Goal: Transaction & Acquisition: Purchase product/service

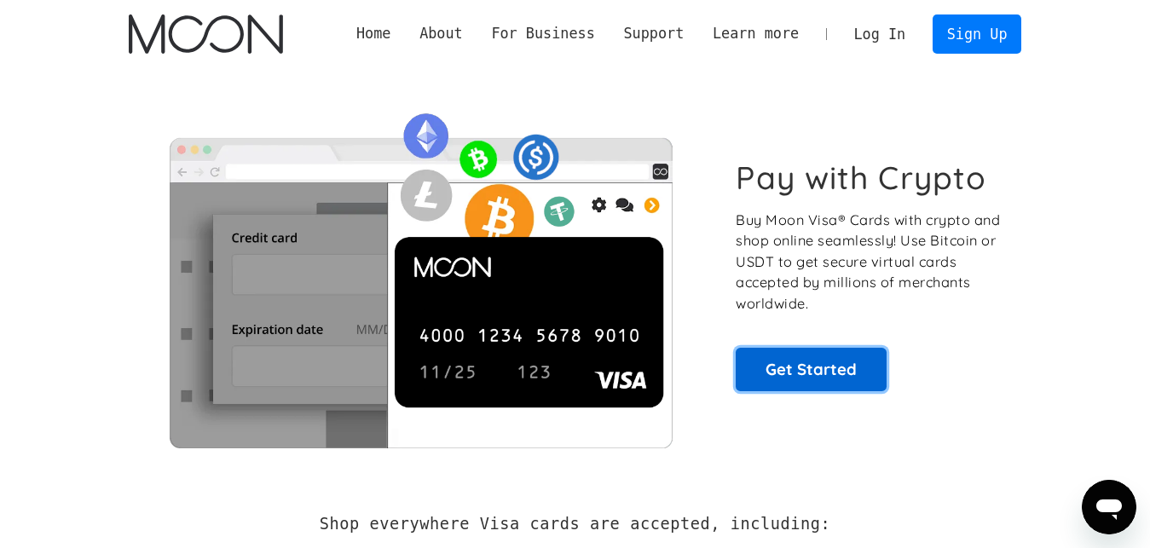
click at [839, 378] on link "Get Started" at bounding box center [811, 369] width 151 height 43
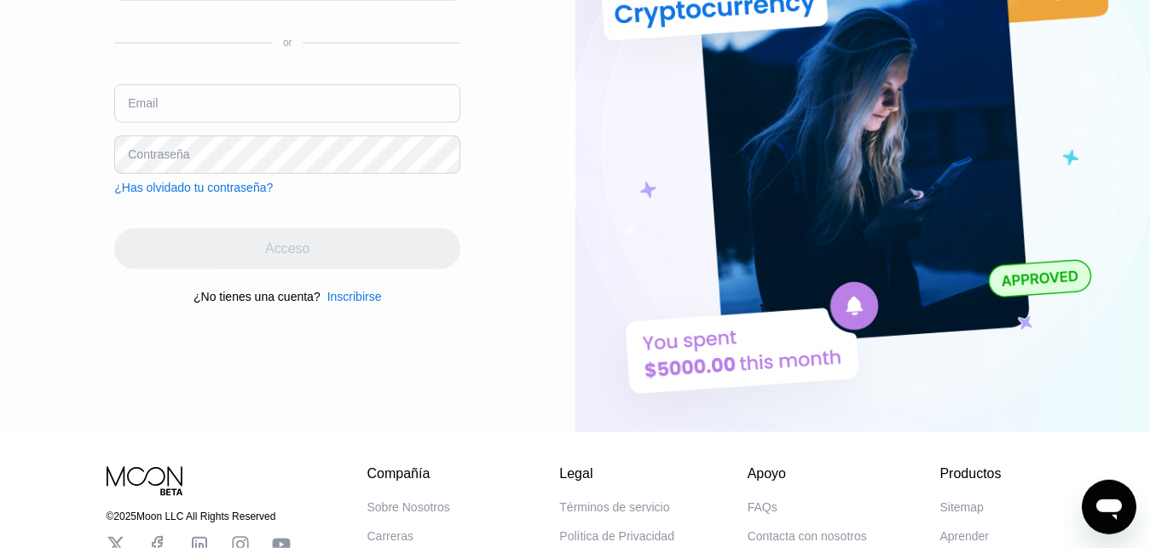
scroll to position [174, 0]
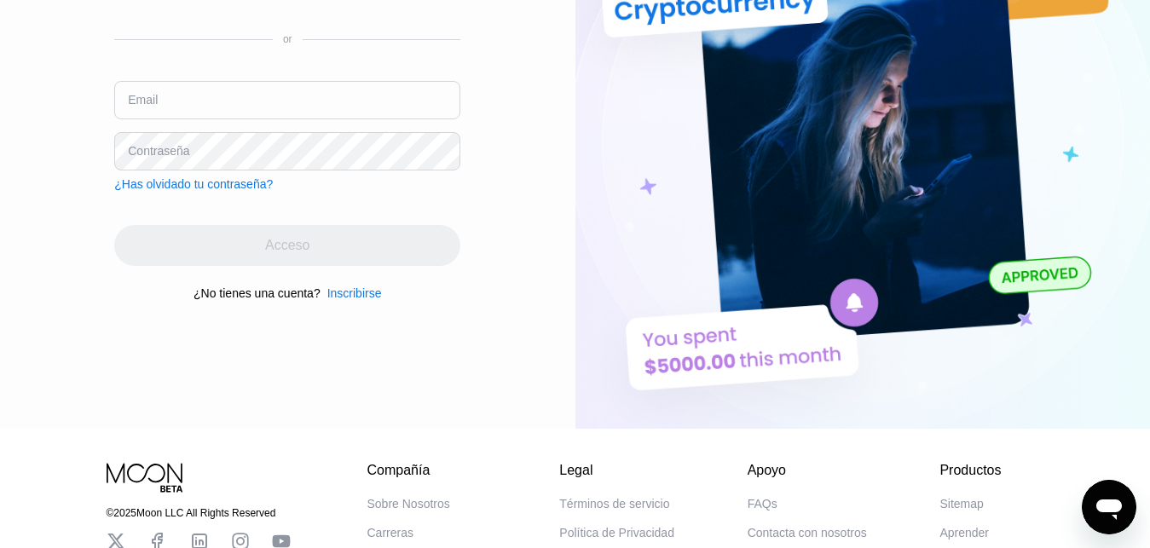
click at [350, 299] on div "Inscribirse" at bounding box center [354, 293] width 55 height 14
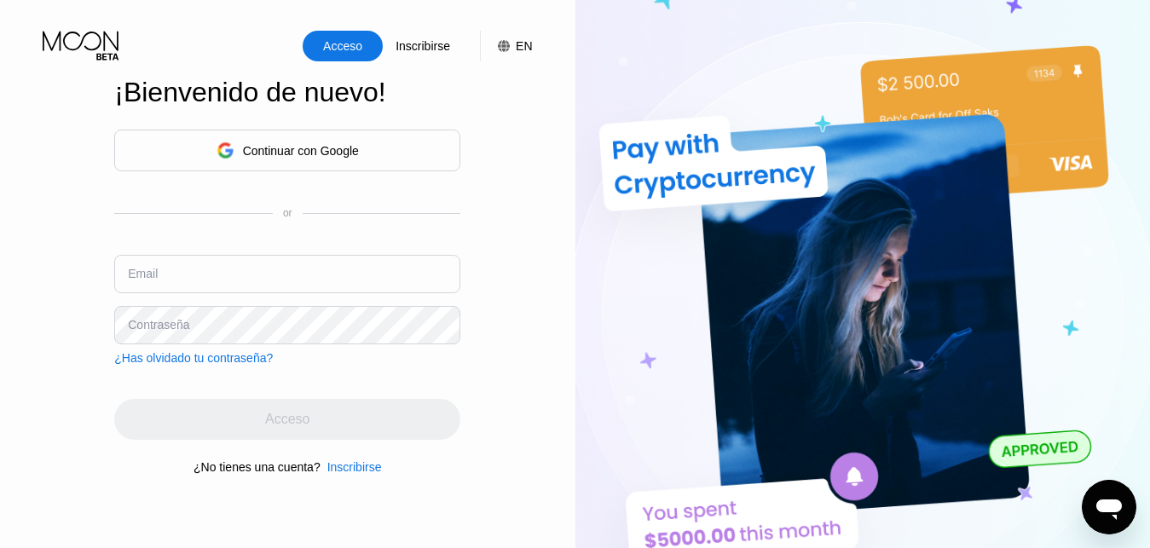
click at [268, 144] on div "Continuar con Google" at bounding box center [301, 151] width 116 height 14
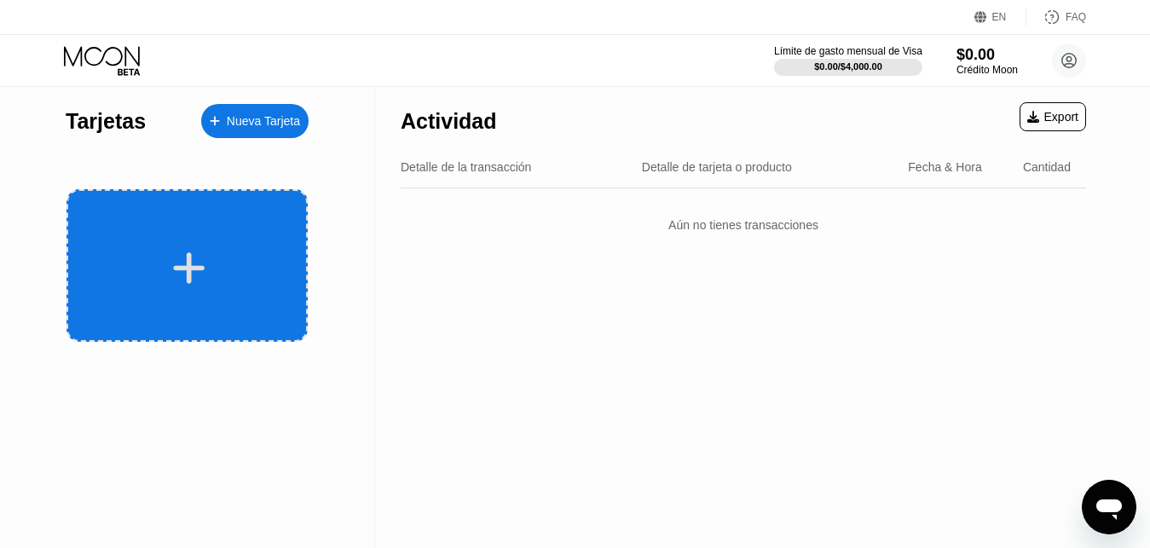
click at [270, 243] on div at bounding box center [187, 265] width 241 height 153
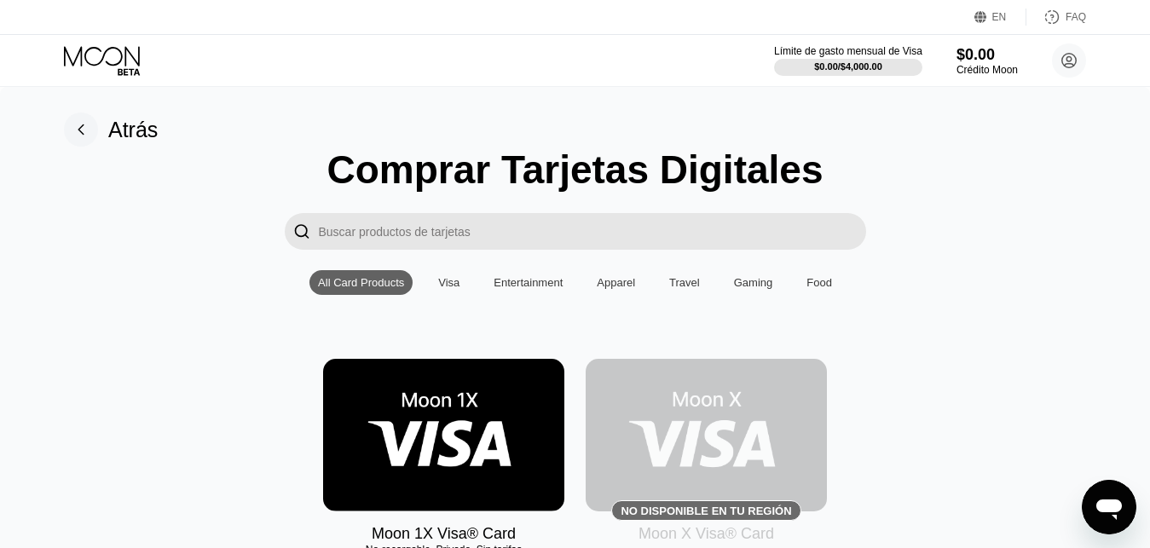
click at [394, 395] on img at bounding box center [443, 435] width 241 height 153
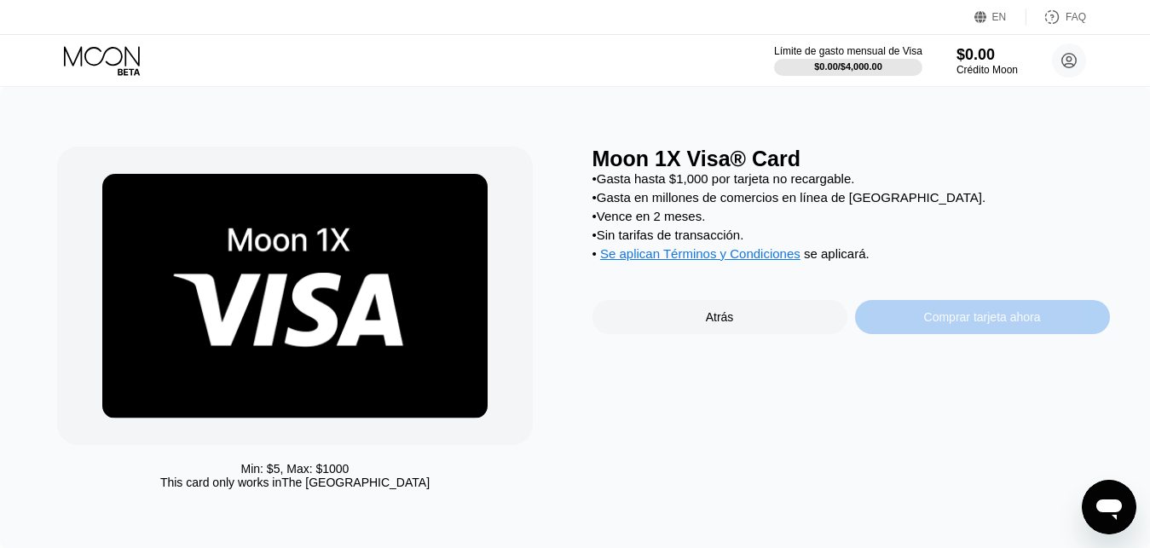
click at [1073, 318] on div "Comprar tarjeta ahora" at bounding box center [982, 317] width 255 height 34
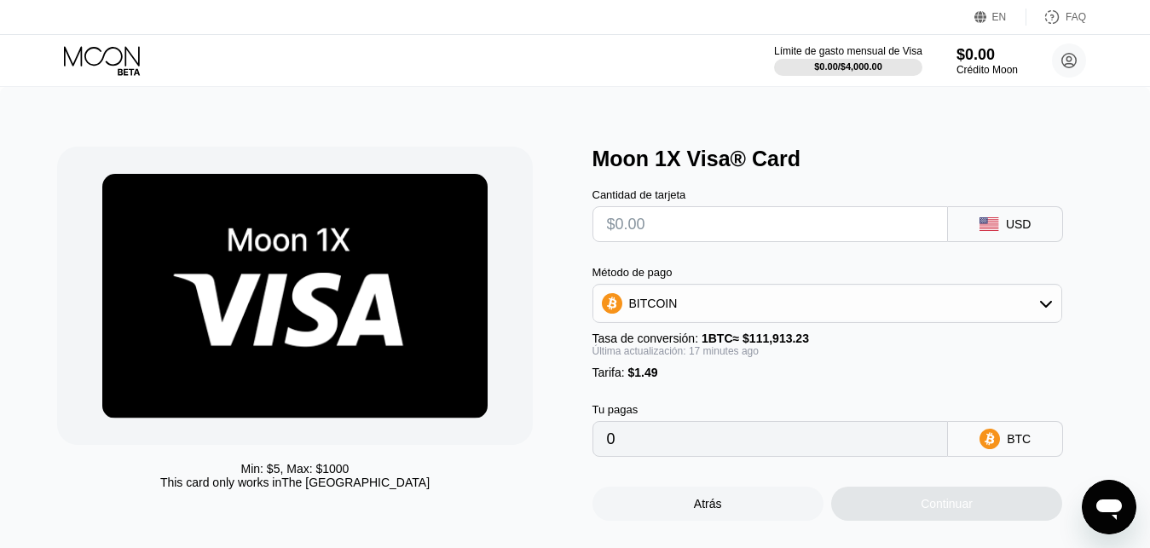
click at [1026, 309] on div "BITCOIN" at bounding box center [827, 303] width 469 height 34
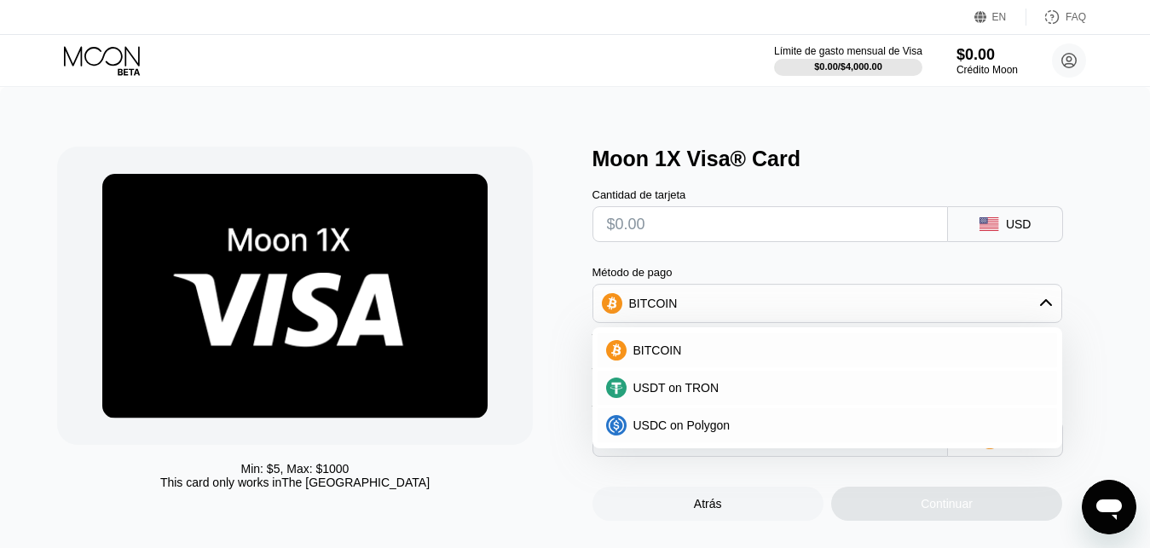
click at [1037, 308] on div "BITCOIN" at bounding box center [827, 303] width 469 height 34
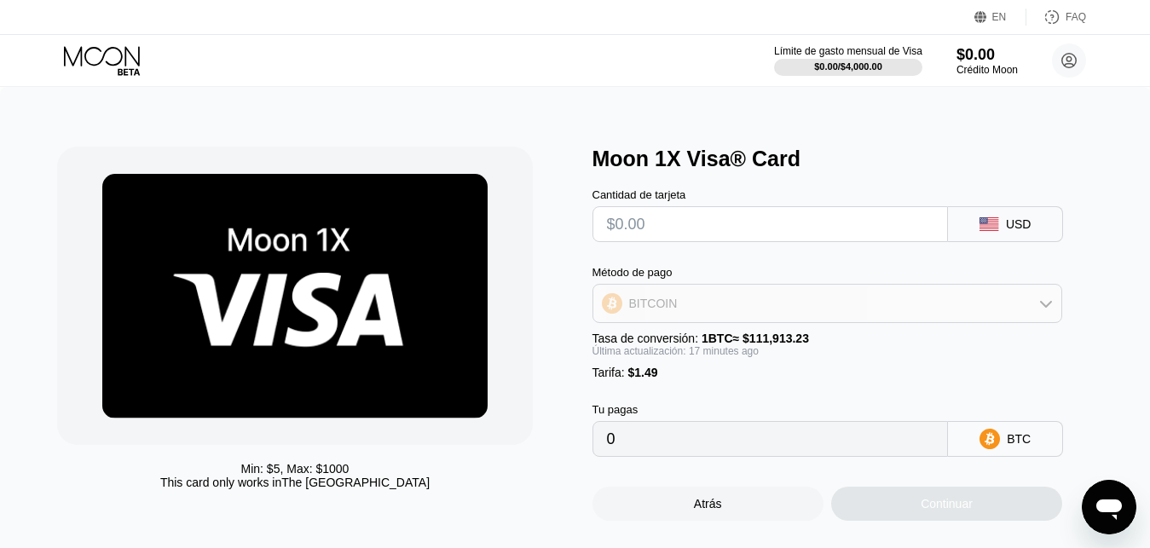
click at [836, 312] on div "BITCOIN" at bounding box center [827, 303] width 469 height 34
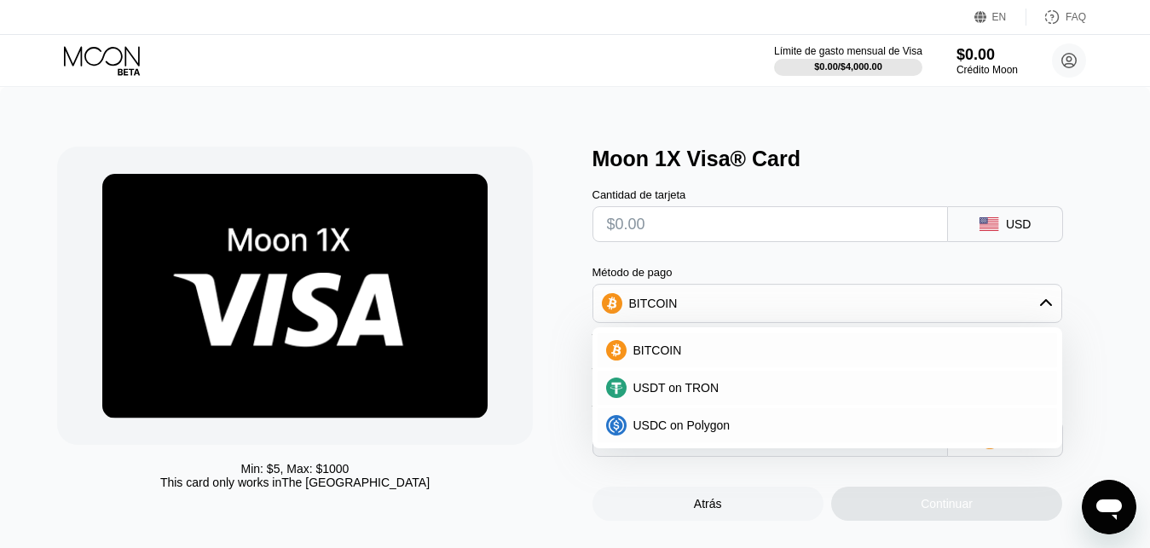
click at [744, 321] on div "BITCOIN" at bounding box center [827, 303] width 469 height 34
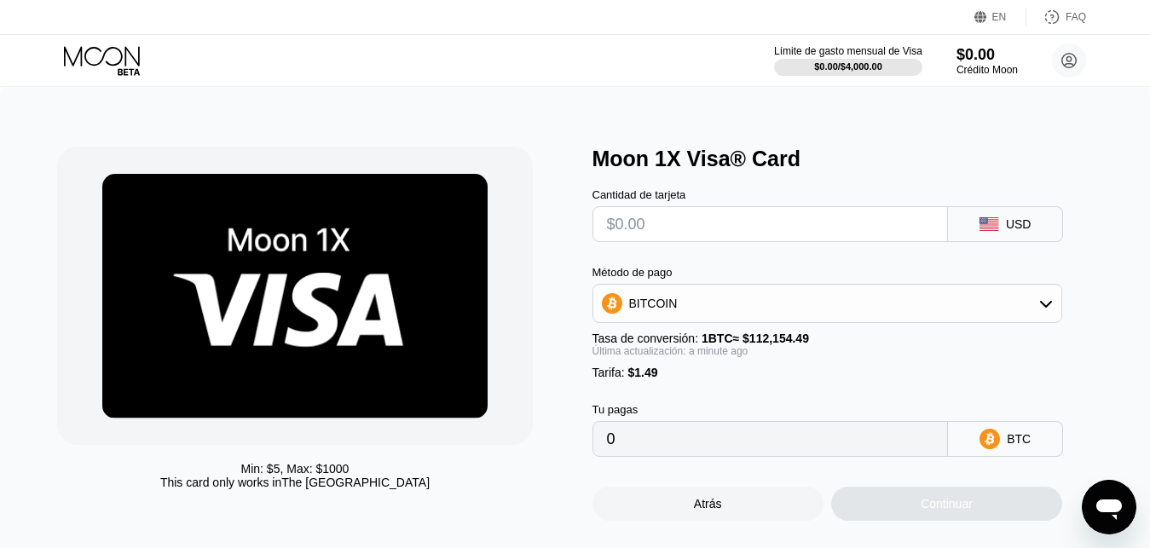
click at [986, 311] on div "BITCOIN" at bounding box center [827, 303] width 469 height 34
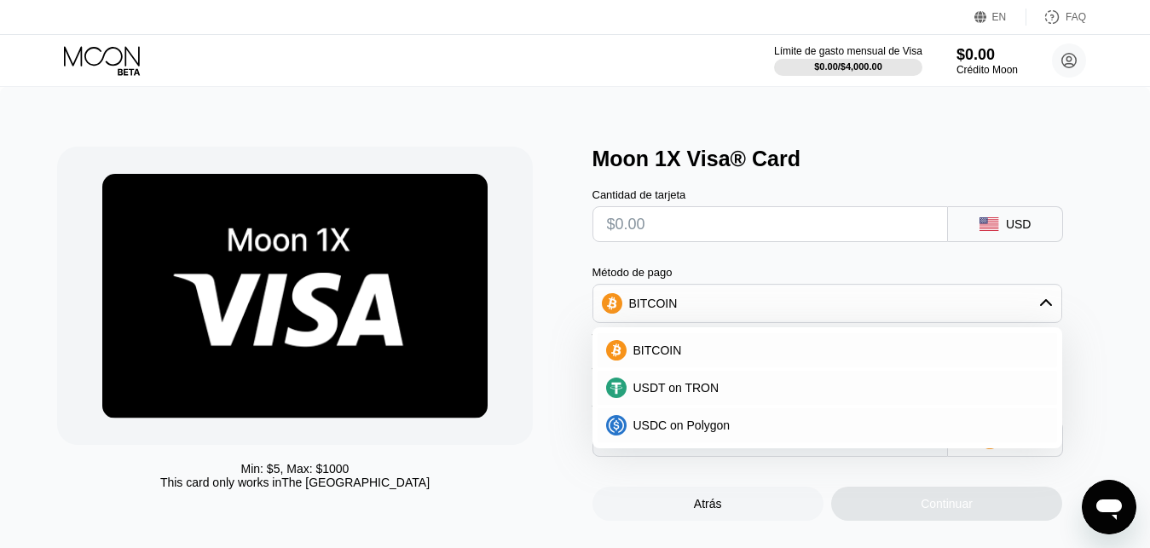
click at [882, 311] on div "BITCOIN" at bounding box center [827, 303] width 469 height 34
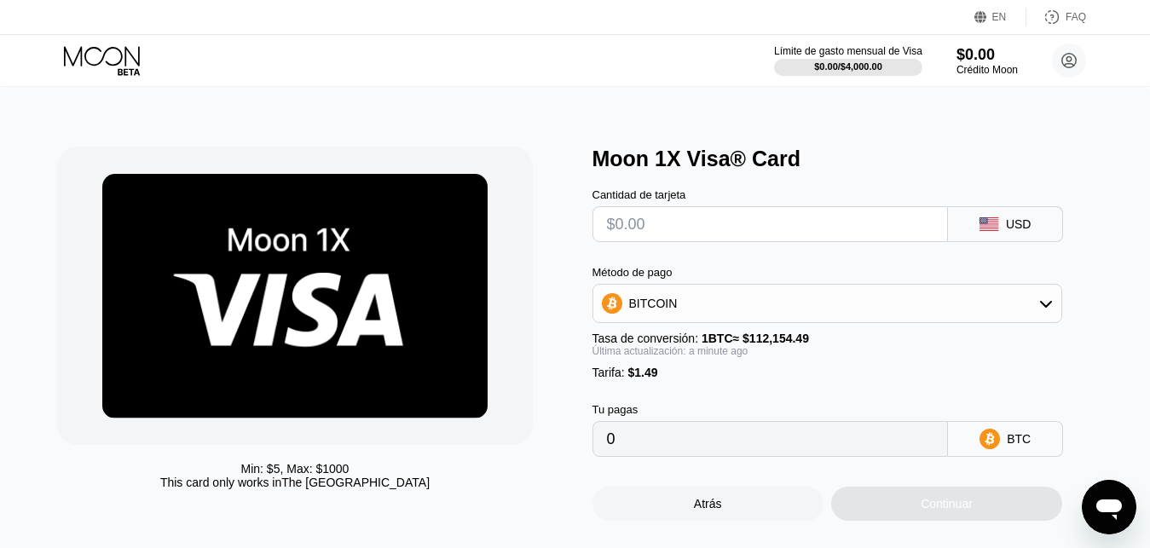
scroll to position [87, 0]
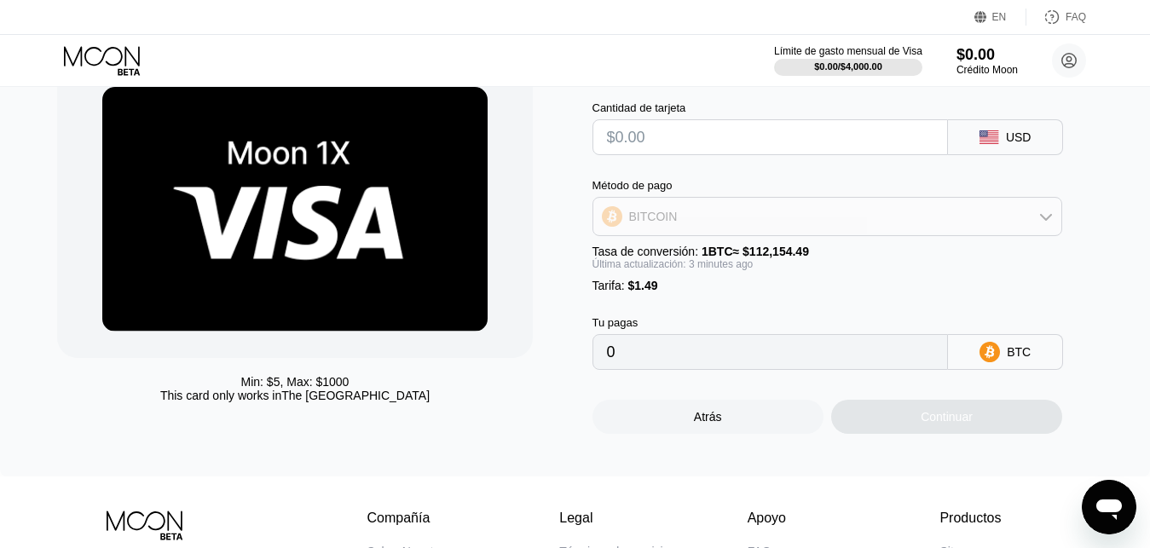
click at [1031, 220] on div "BITCOIN" at bounding box center [827, 217] width 469 height 34
